Goal: Transaction & Acquisition: Purchase product/service

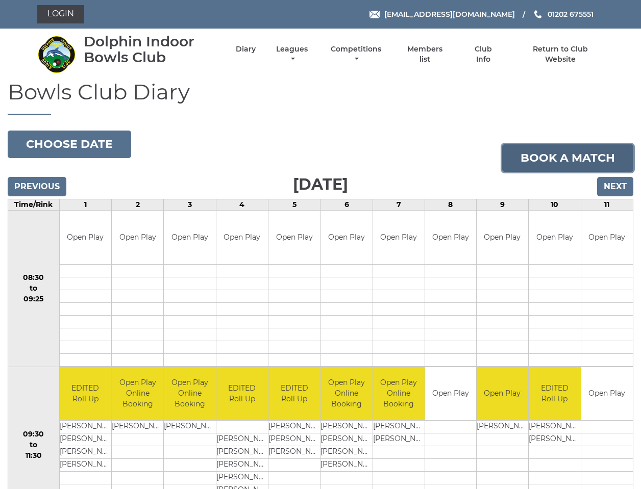
click at [552, 158] on link "Book a match" at bounding box center [567, 158] width 131 height 28
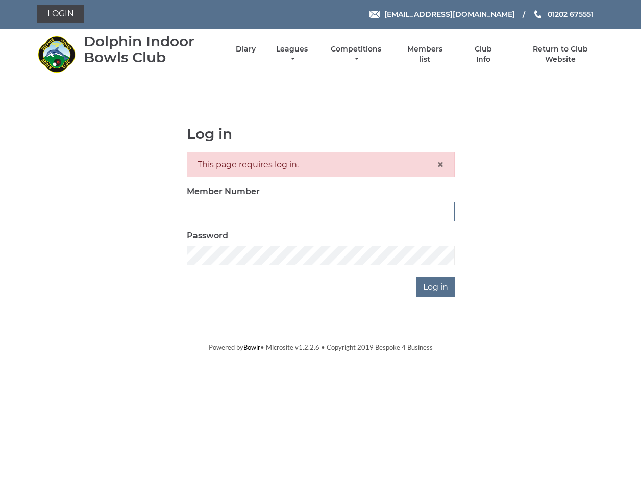
click at [211, 212] on input "Member Number" at bounding box center [321, 211] width 268 height 19
type input "3"
type input "cmower3566"
click at [416, 278] on input "Log in" at bounding box center [435, 287] width 38 height 19
drag, startPoint x: 250, startPoint y: 213, endPoint x: 146, endPoint y: 206, distance: 104.3
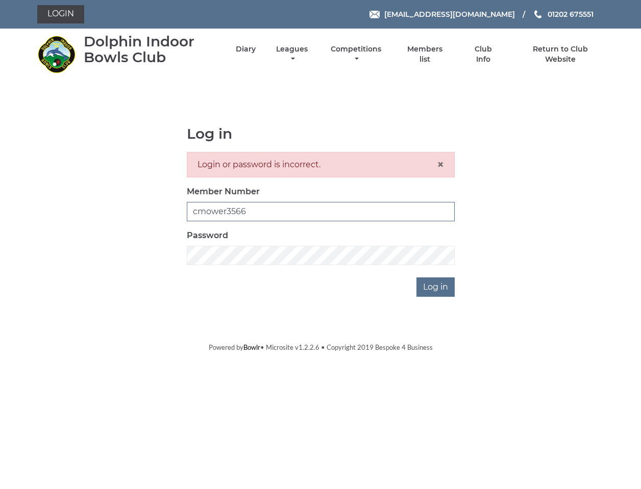
click at [146, 206] on div "Log in Login or password is incorrect. × Member Number cmower3566 Password Log …" at bounding box center [320, 211] width 566 height 171
type input "3566"
click at [416, 278] on input "Log in" at bounding box center [435, 287] width 38 height 19
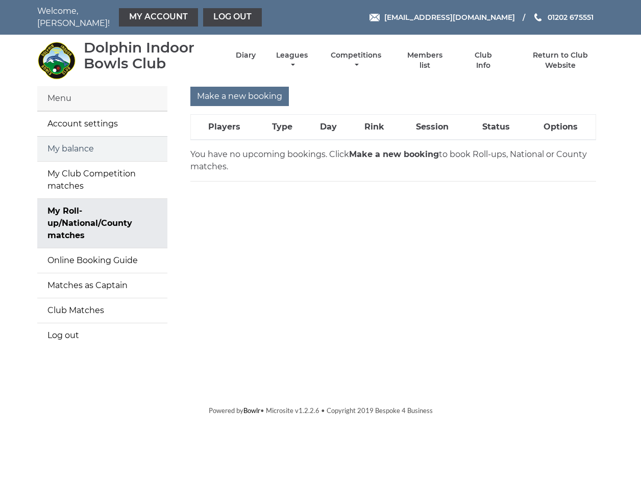
click at [84, 142] on link "My balance" at bounding box center [102, 149] width 130 height 24
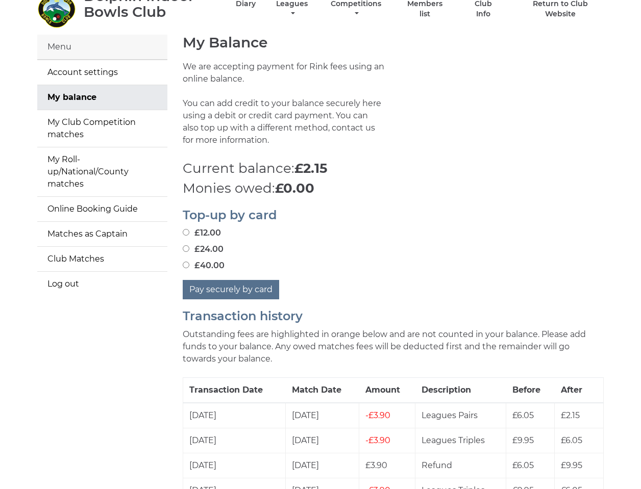
scroll to position [54, 0]
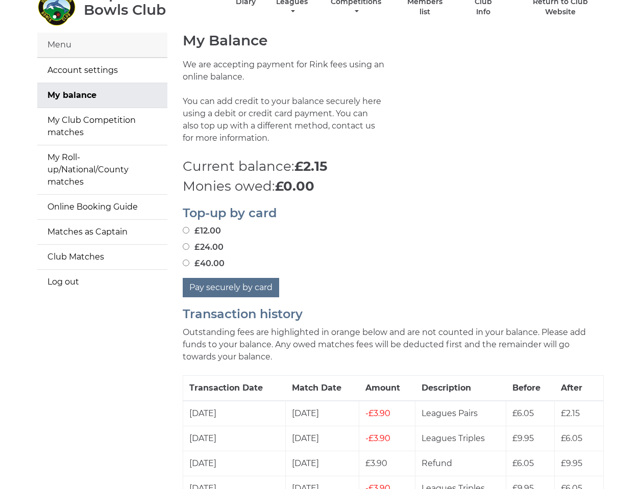
click at [185, 260] on input "£40.00" at bounding box center [186, 263] width 7 height 7
radio input "true"
click at [218, 284] on button "Pay securely by card" at bounding box center [231, 287] width 96 height 19
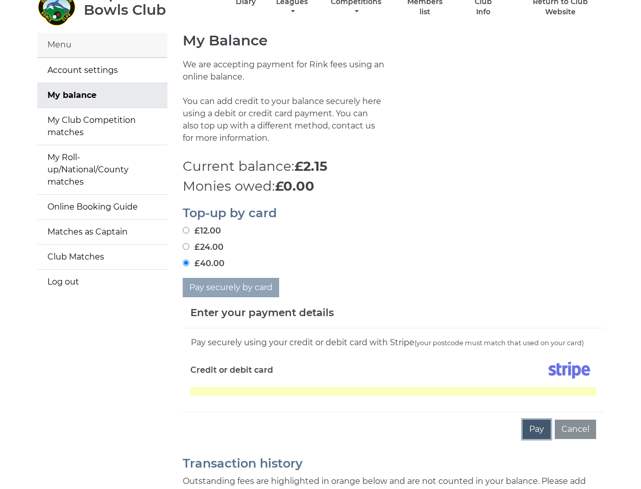
click at [542, 426] on button "Pay" at bounding box center [536, 429] width 28 height 19
